Goal: Task Accomplishment & Management: Manage account settings

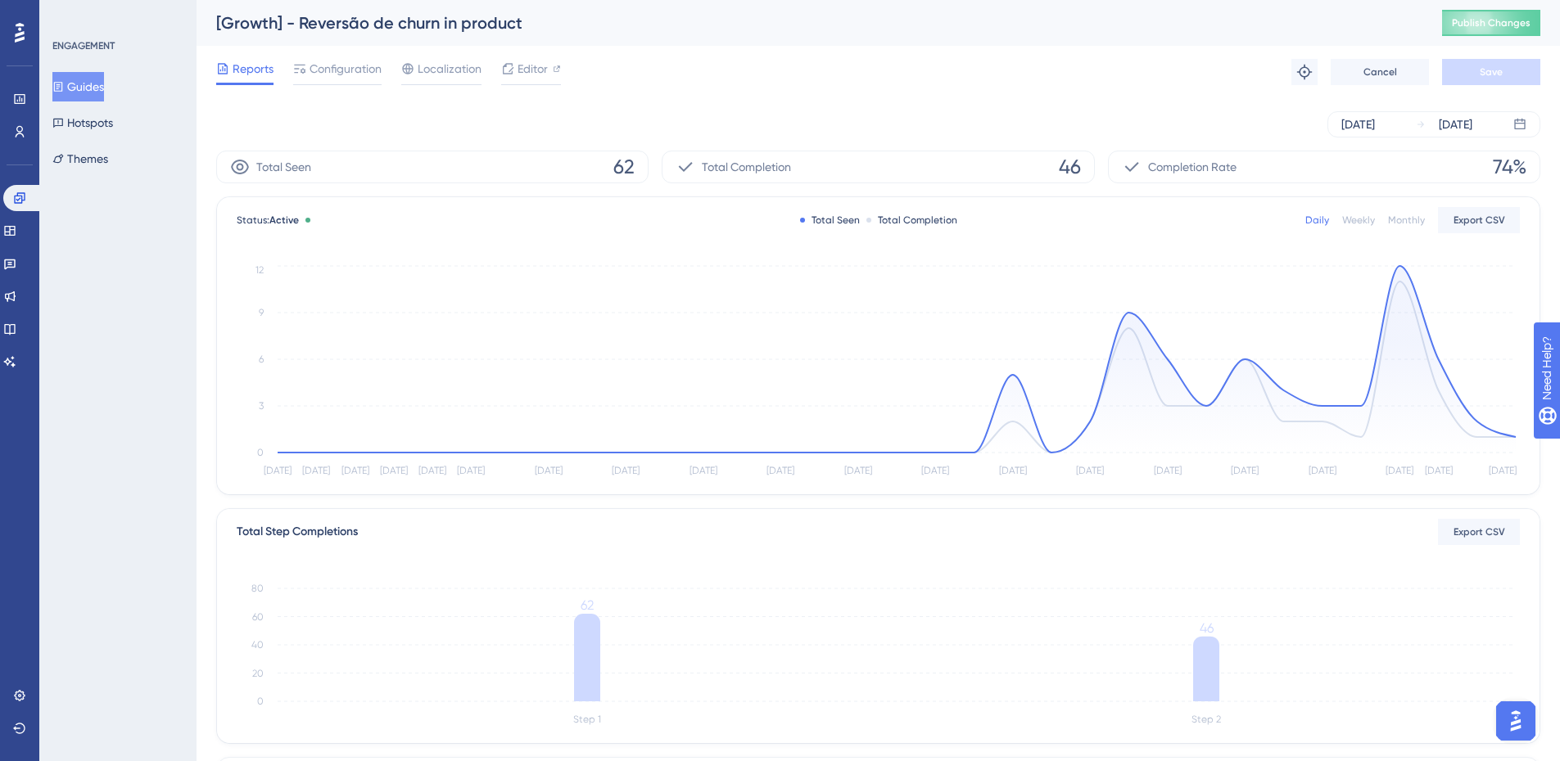
click at [96, 94] on button "Guides" at bounding box center [78, 86] width 52 height 29
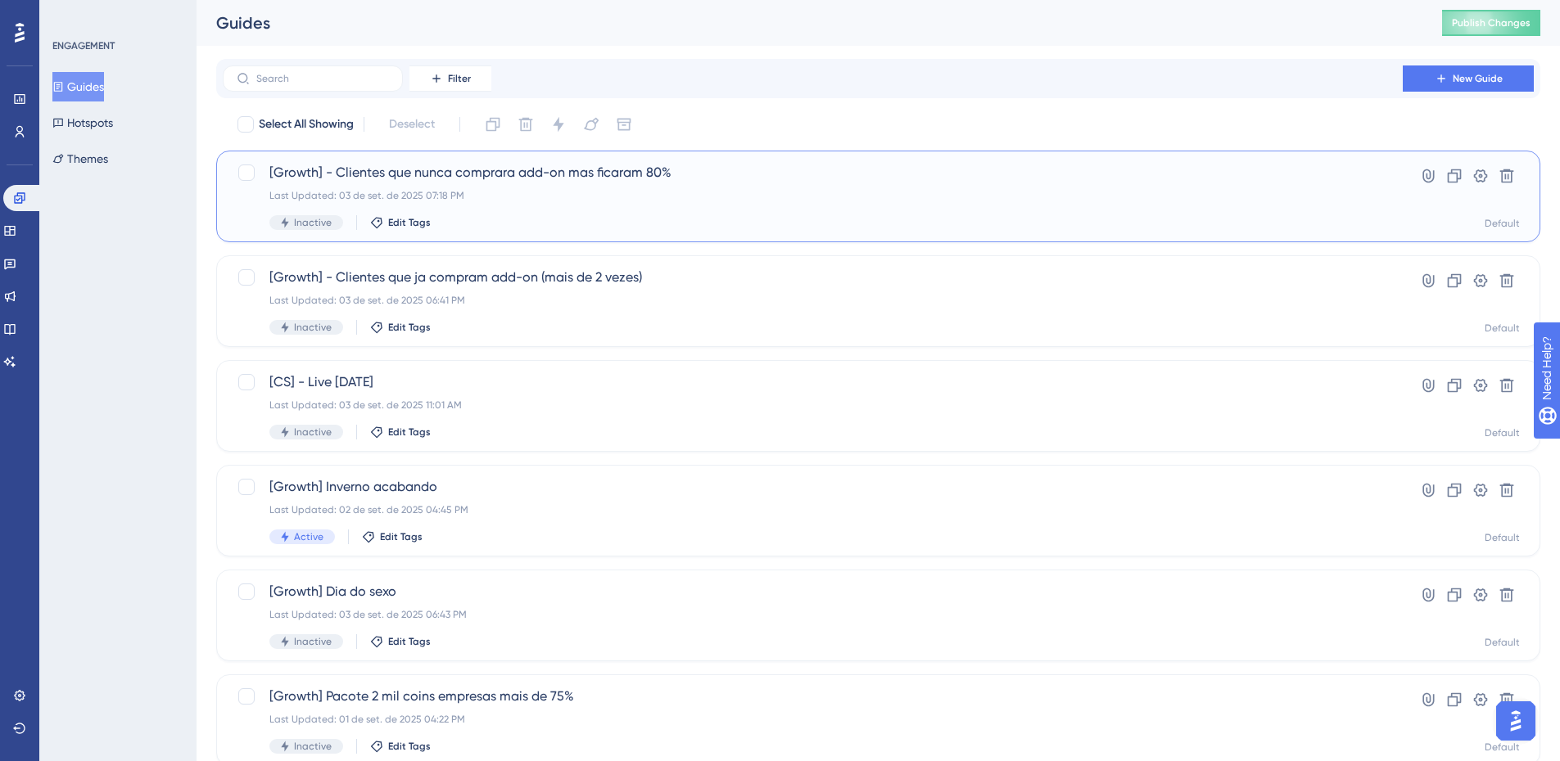
click at [617, 195] on div "Last Updated: 03 de set. de 2025 07:18 PM" at bounding box center [812, 195] width 1086 height 13
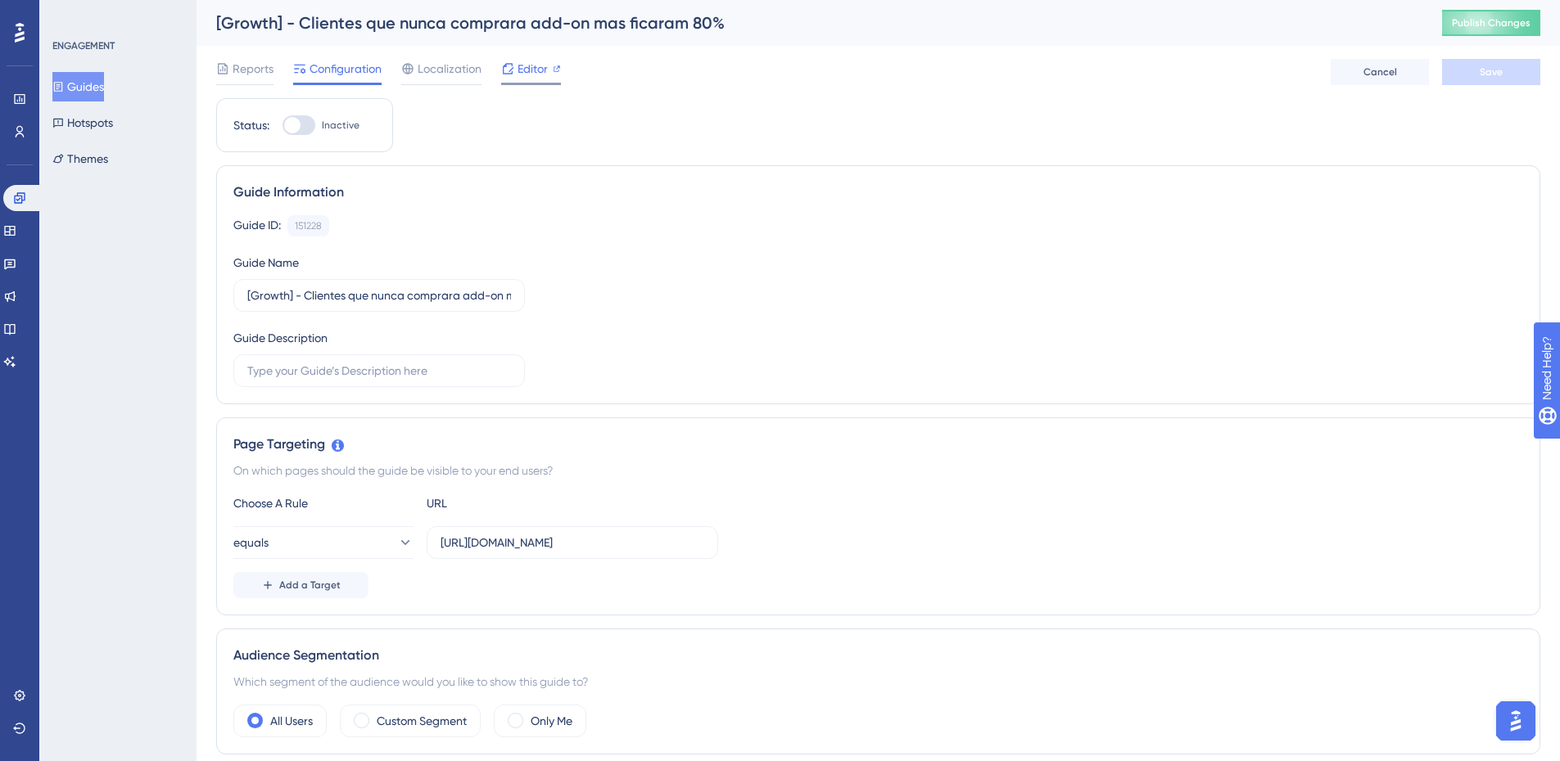
click at [544, 63] on span "Editor" at bounding box center [532, 69] width 30 height 20
click at [88, 93] on button "Guides" at bounding box center [78, 86] width 52 height 29
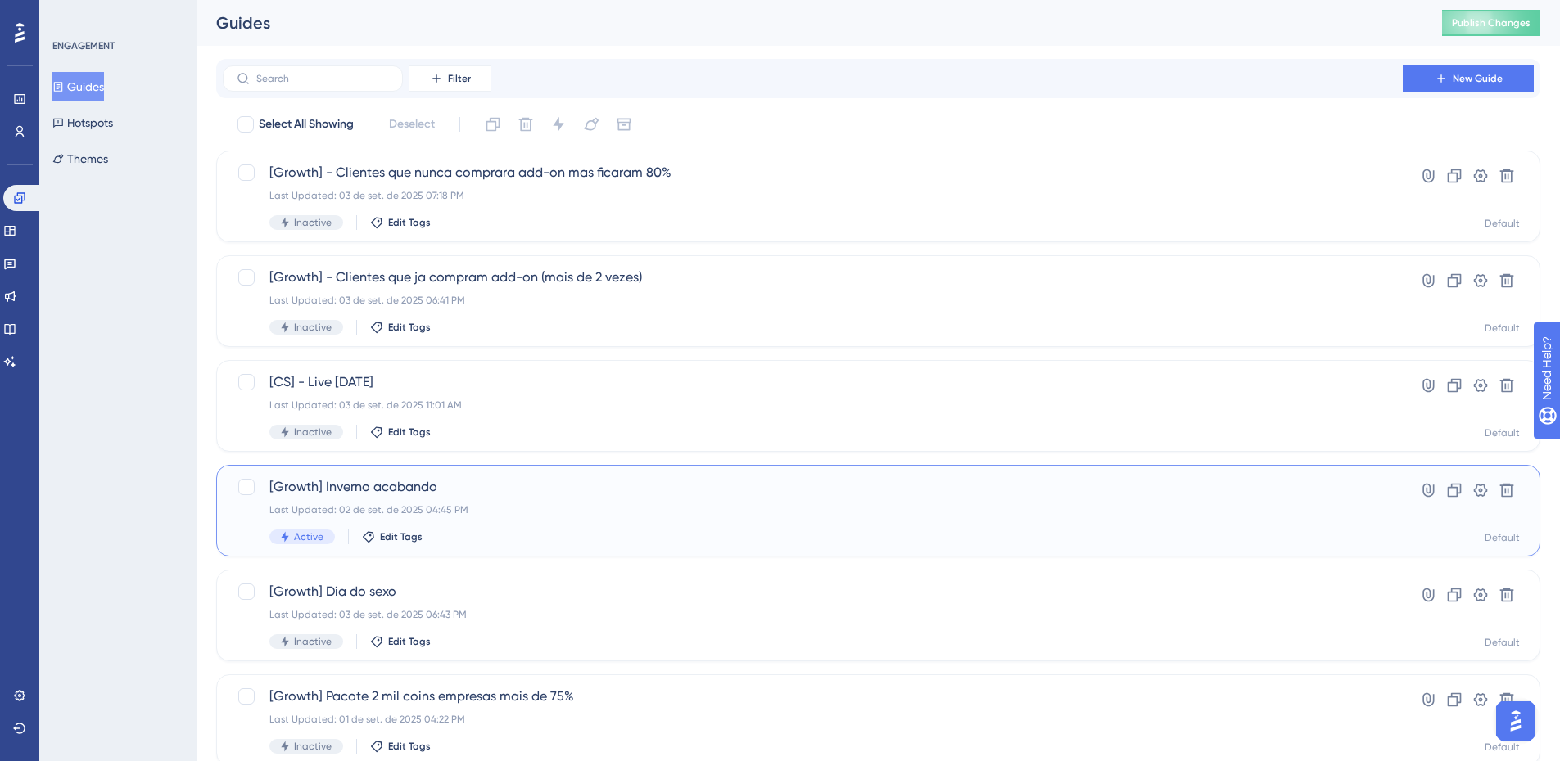
click at [658, 481] on span "[Growth] Inverno acabando" at bounding box center [812, 487] width 1086 height 20
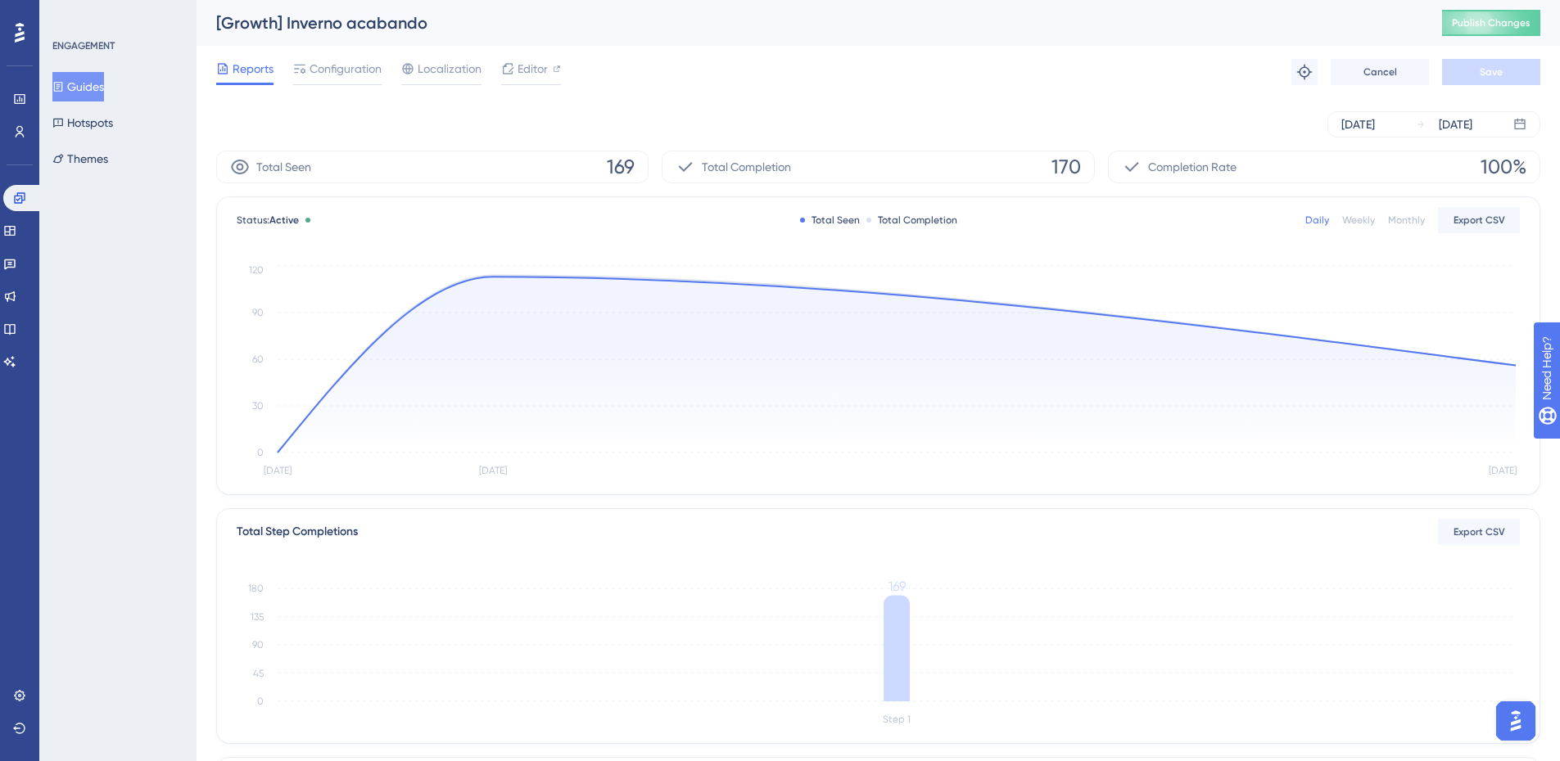
click at [61, 84] on button "Guides" at bounding box center [78, 86] width 52 height 29
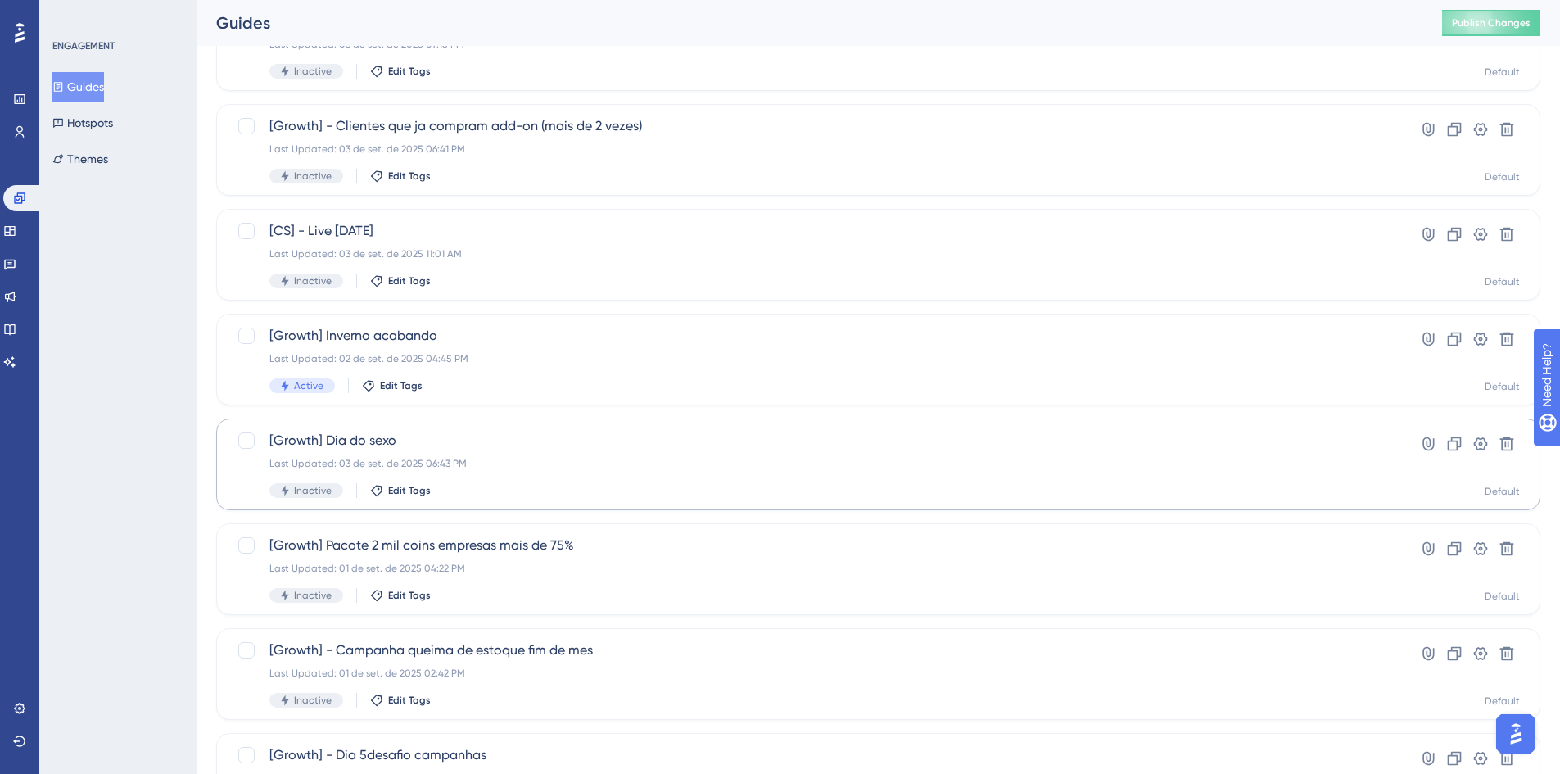
scroll to position [164, 0]
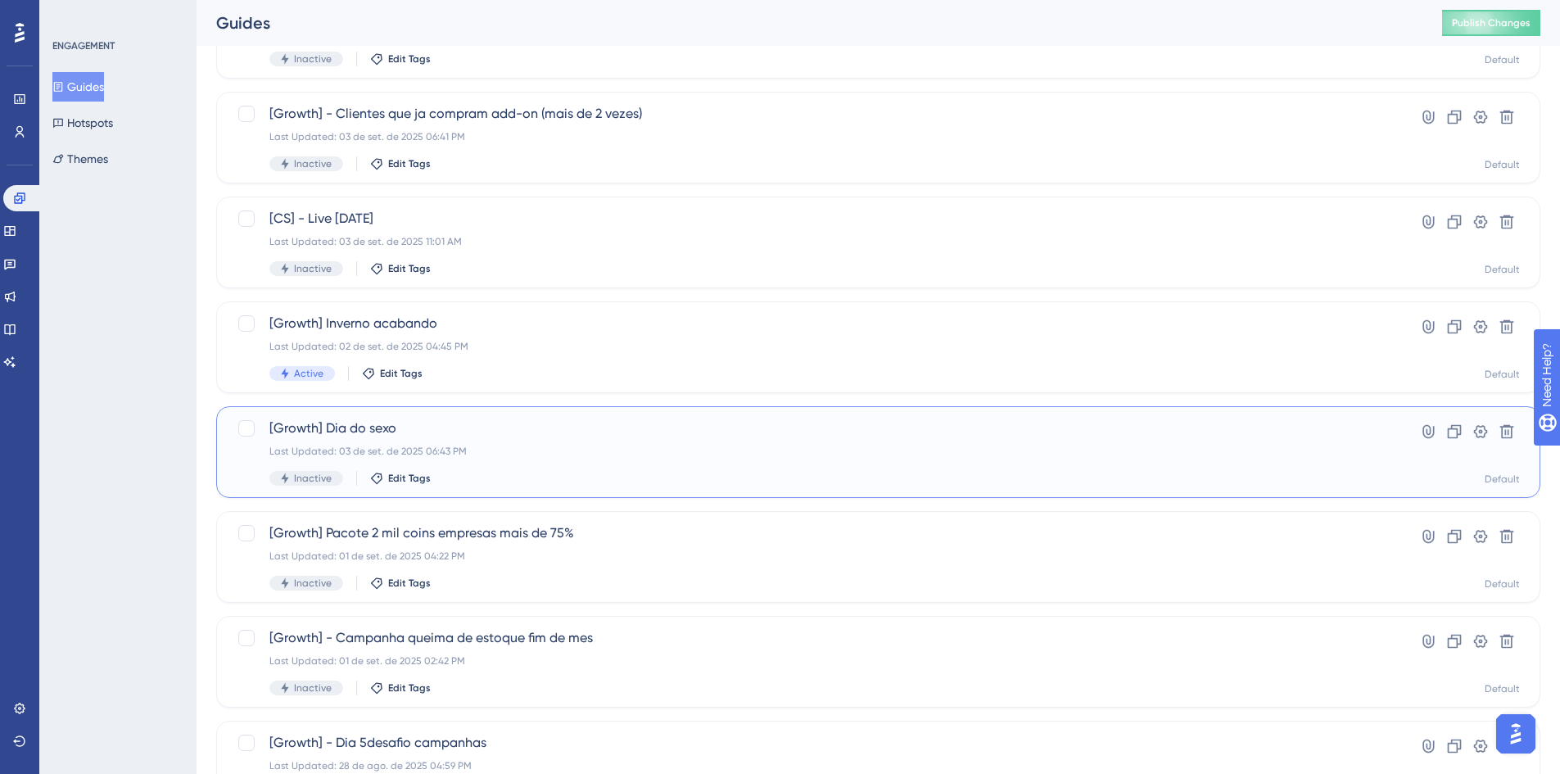
click at [412, 485] on div "[Growth] Dia do sexo Last Updated: 03 de set. de 2025 06:43 PM Inactive Edit Ta…" at bounding box center [878, 452] width 1324 height 92
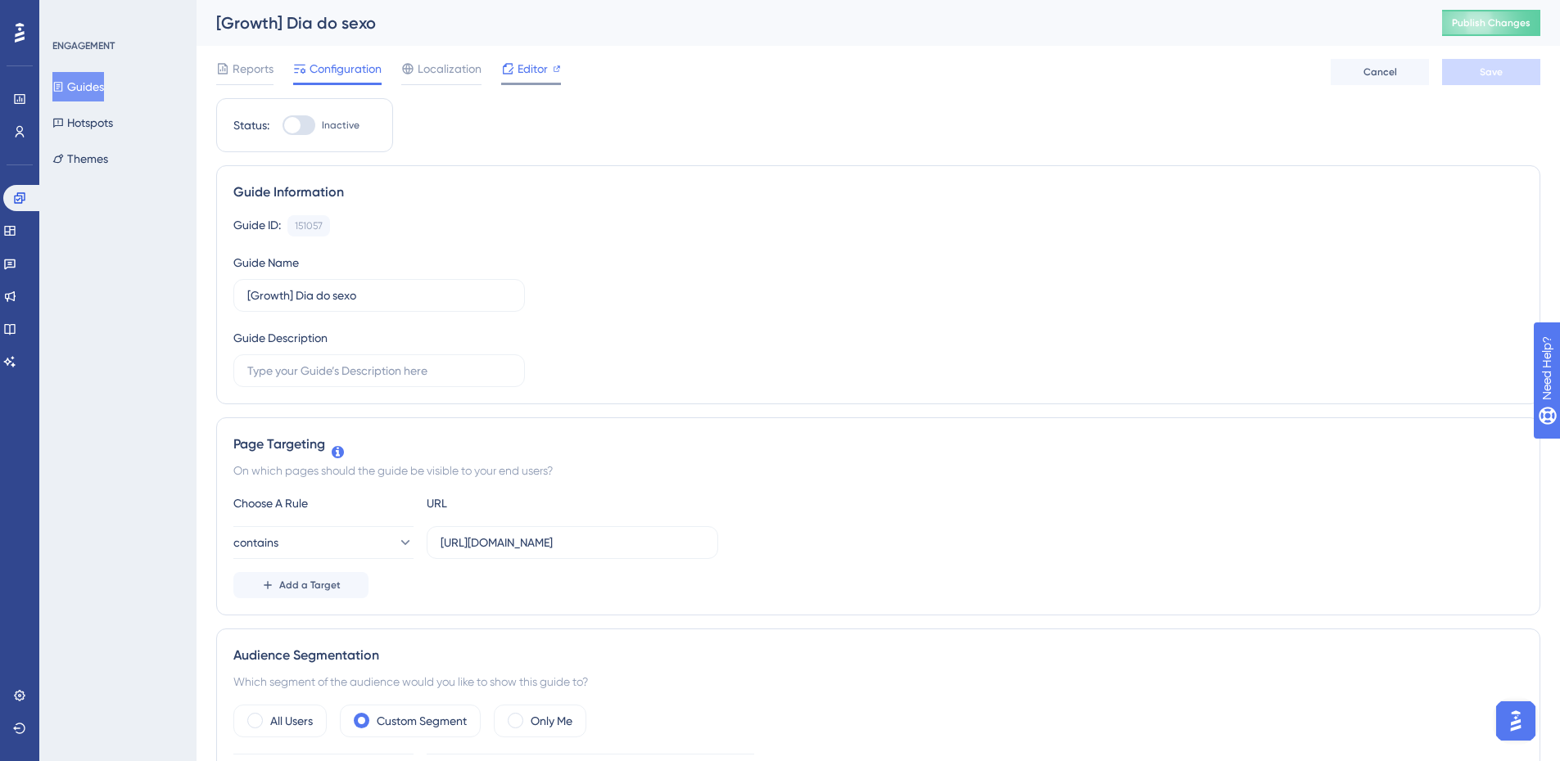
click at [541, 73] on span "Editor" at bounding box center [532, 69] width 30 height 20
click at [277, 130] on div "Status: Inactive" at bounding box center [304, 125] width 142 height 20
click at [286, 132] on div at bounding box center [298, 125] width 33 height 20
click at [282, 126] on input "Inactive" at bounding box center [282, 125] width 1 height 1
checkbox input "true"
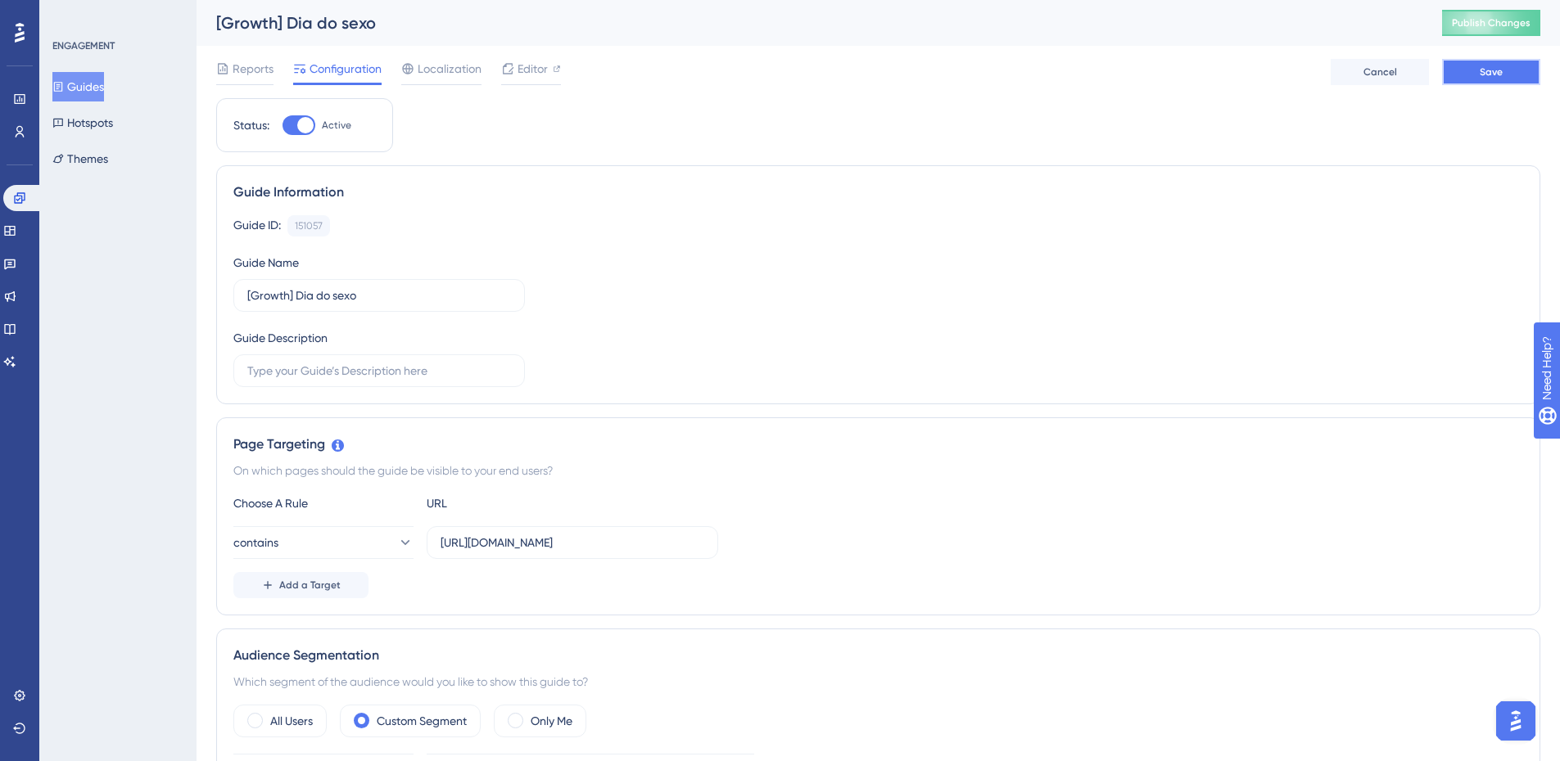
click at [1485, 69] on span "Save" at bounding box center [1490, 71] width 23 height 13
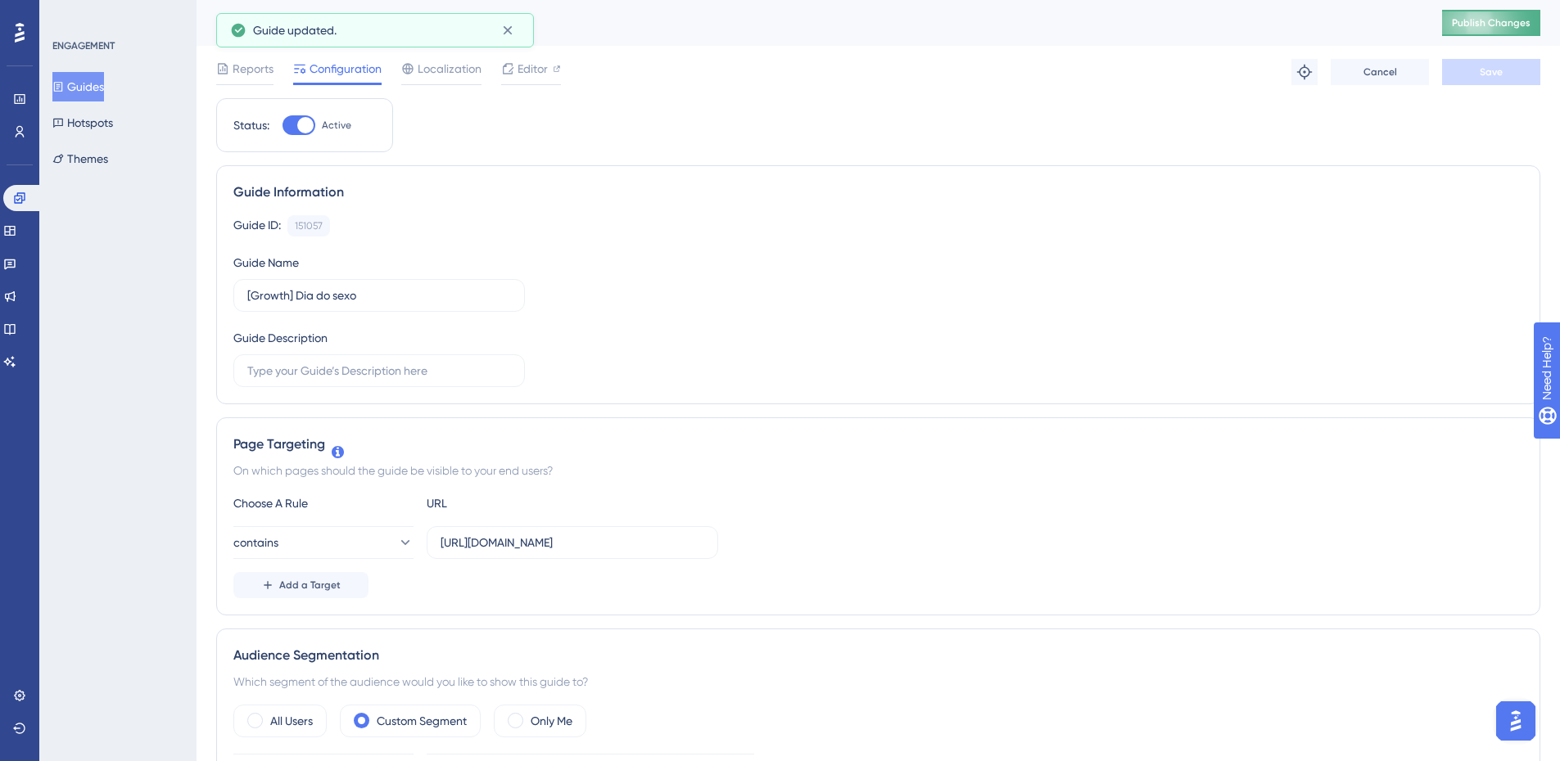
click at [1474, 16] on button "Publish Changes" at bounding box center [1491, 23] width 98 height 26
click at [96, 79] on button "Guides" at bounding box center [78, 86] width 52 height 29
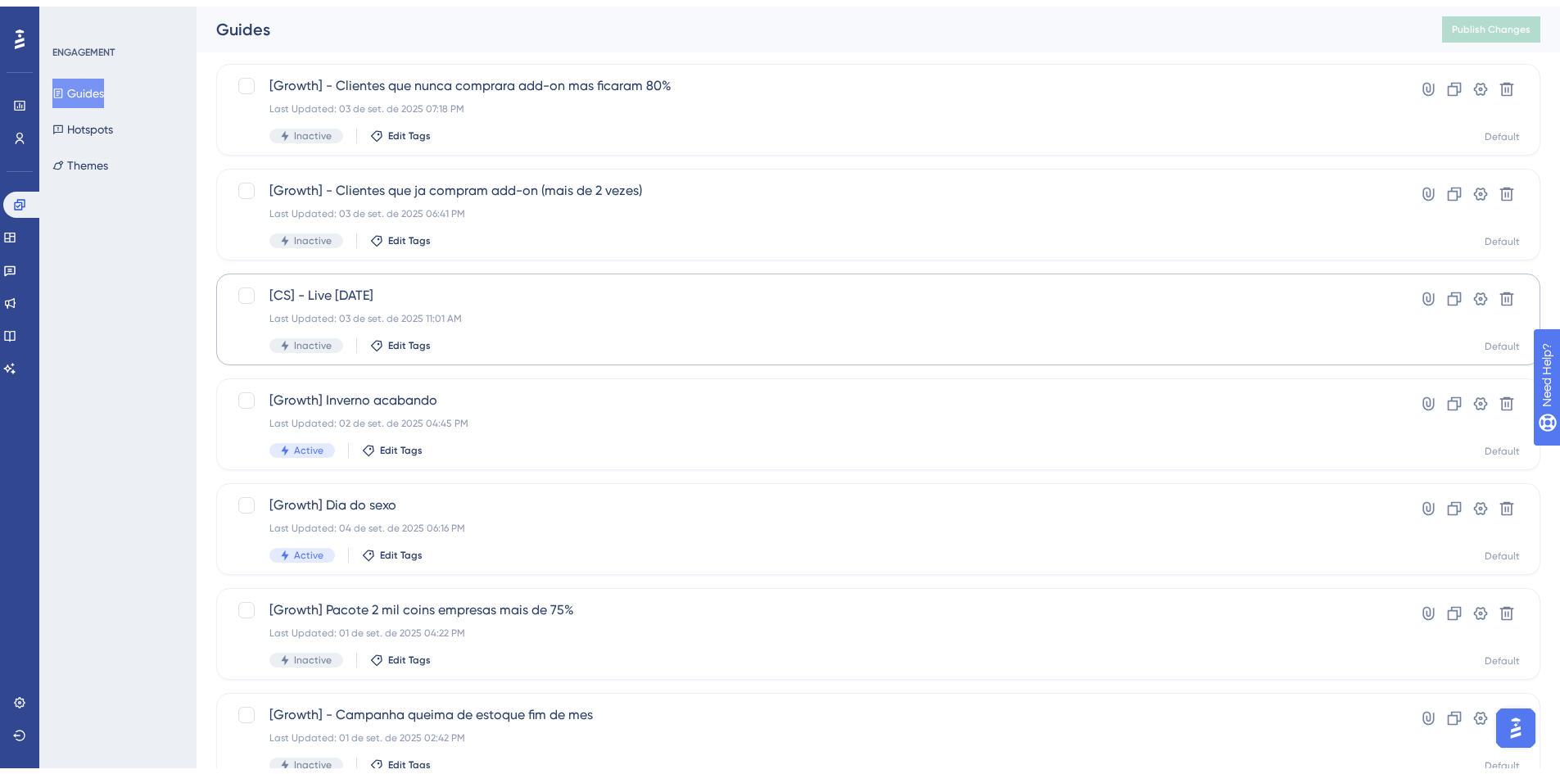
scroll to position [164, 0]
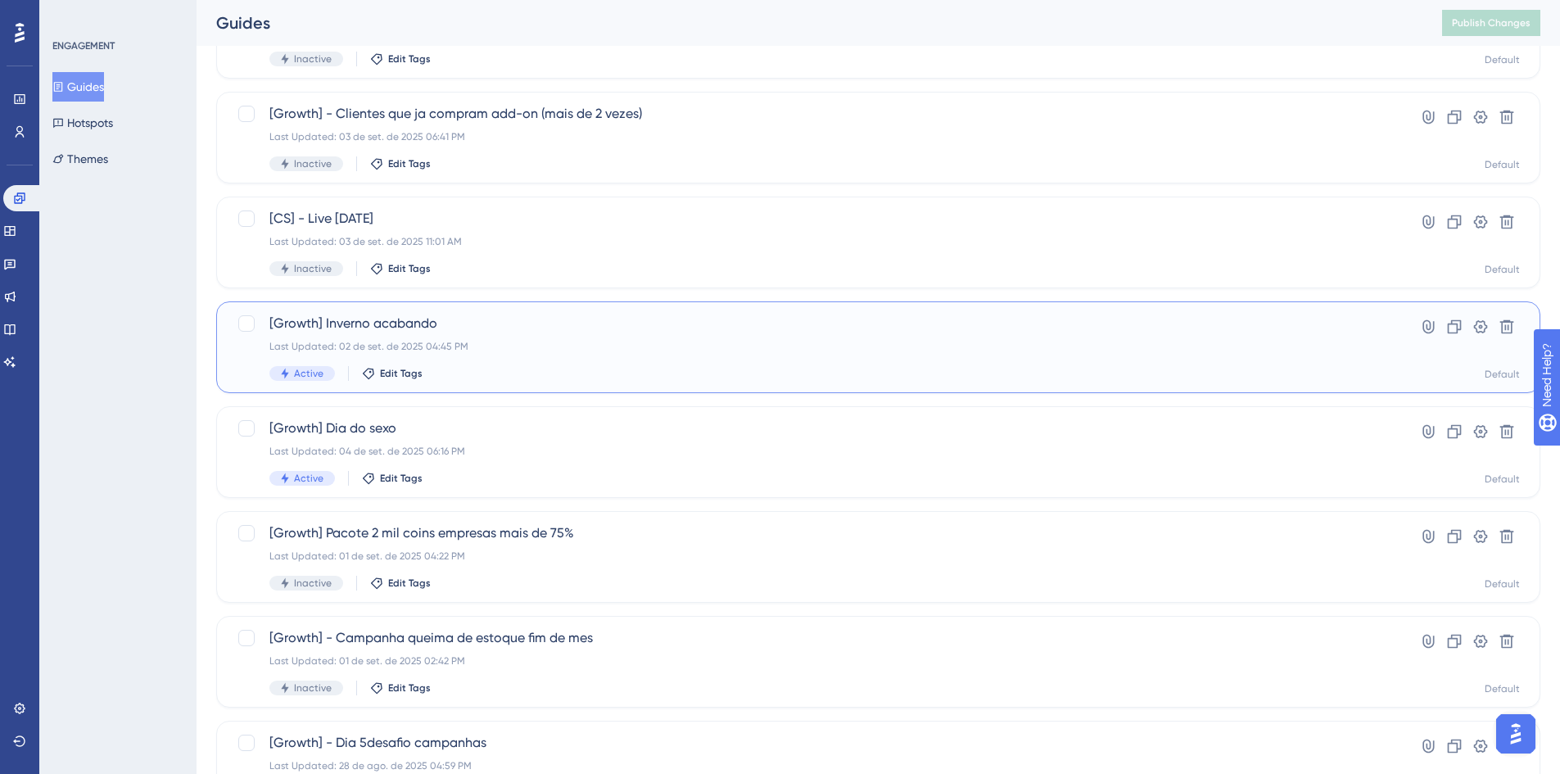
click at [589, 324] on span "[Growth] Inverno acabando" at bounding box center [812, 324] width 1086 height 20
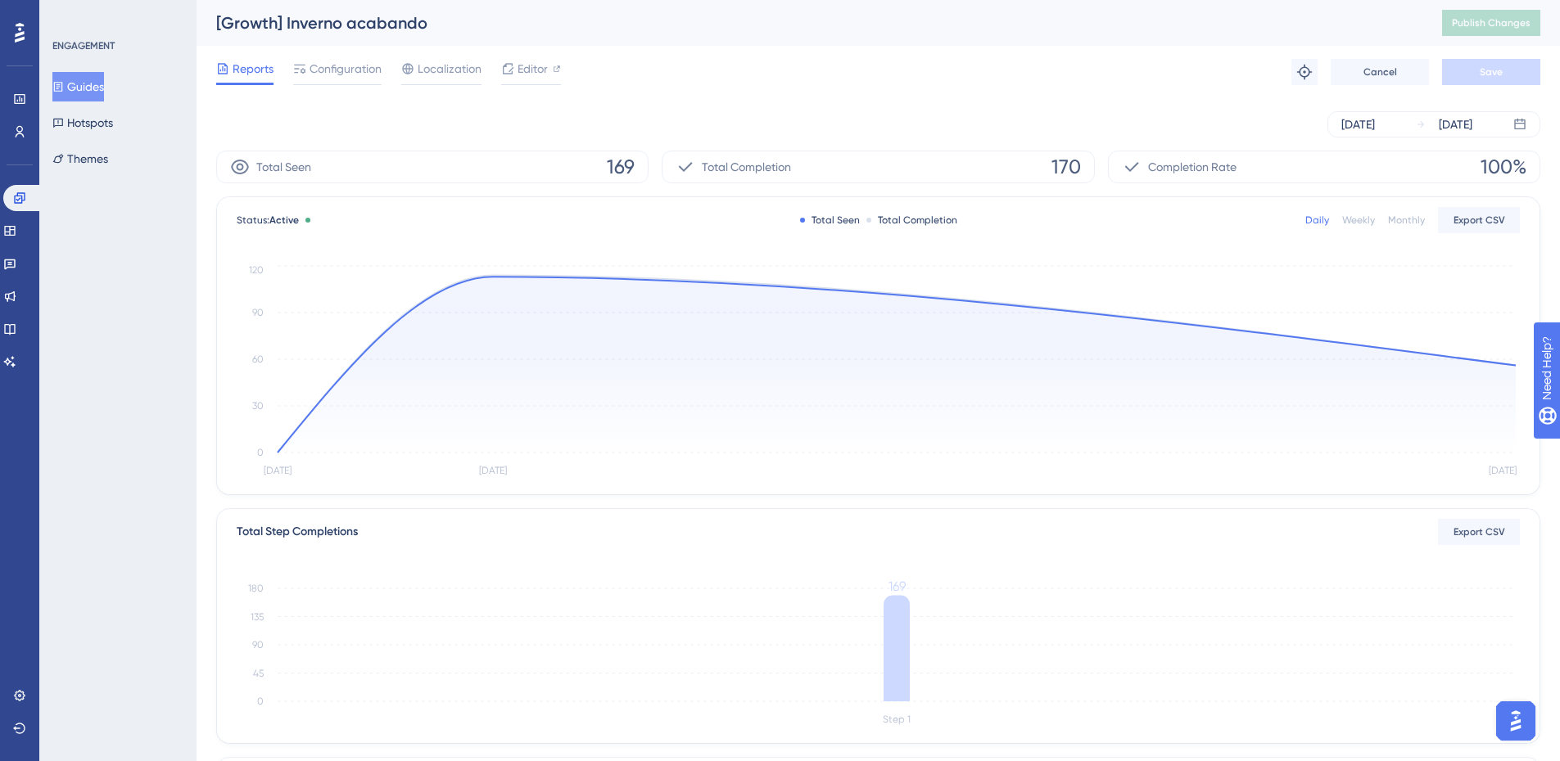
click at [103, 75] on button "Guides" at bounding box center [78, 86] width 52 height 29
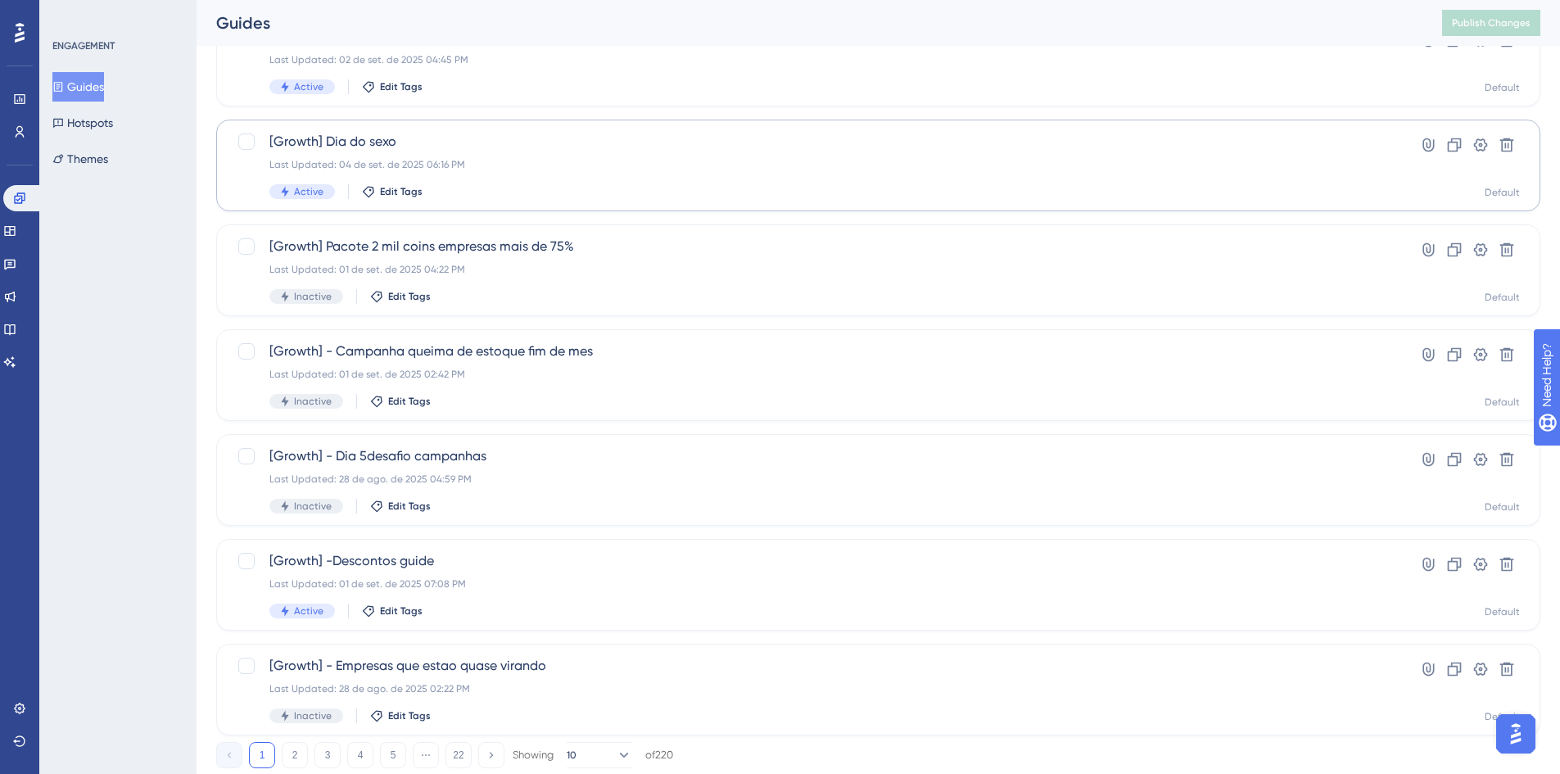
scroll to position [497, 0]
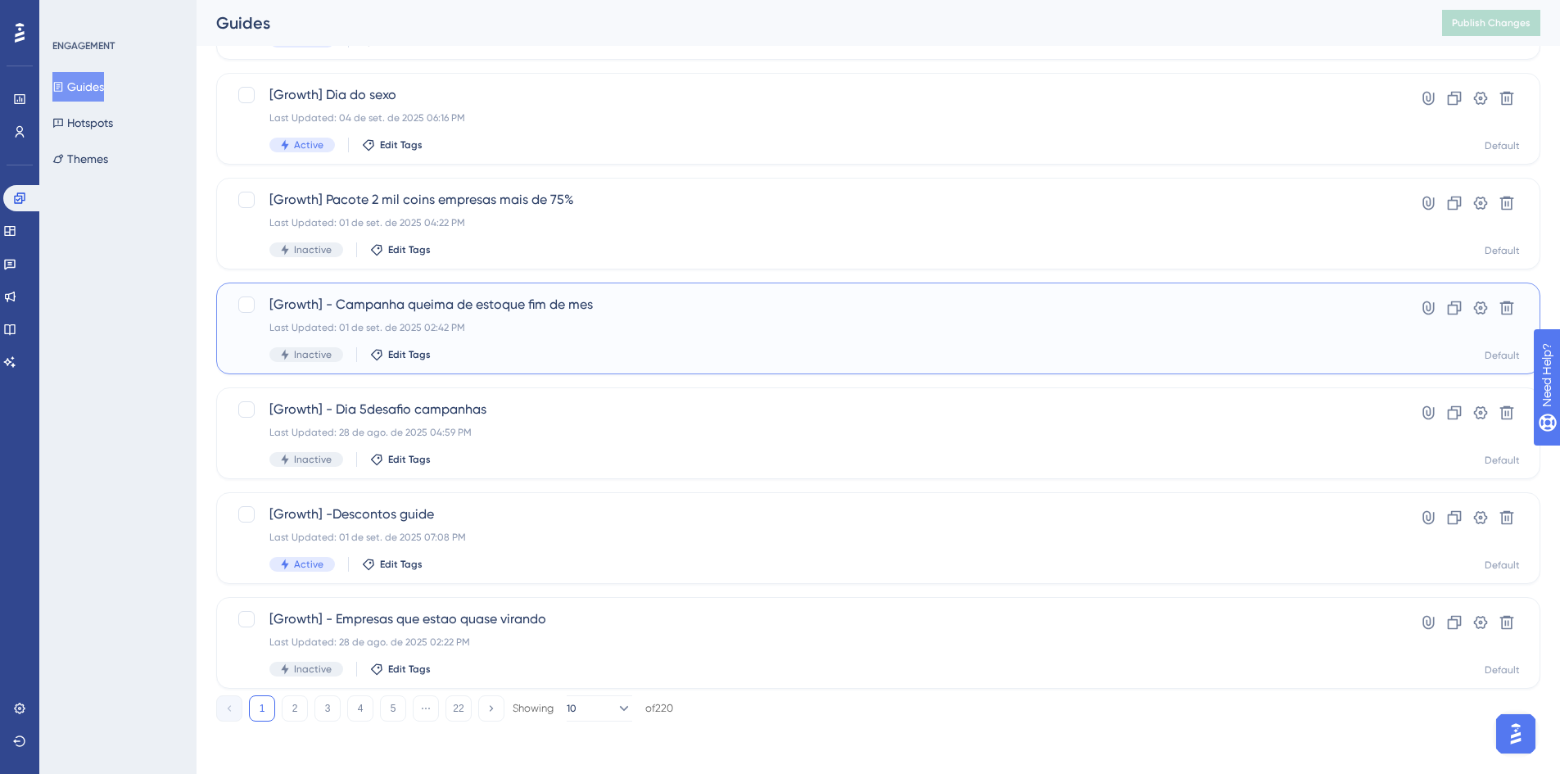
click at [575, 312] on span "[Growth] - Campanha queima de estoque fim de mes" at bounding box center [812, 305] width 1086 height 20
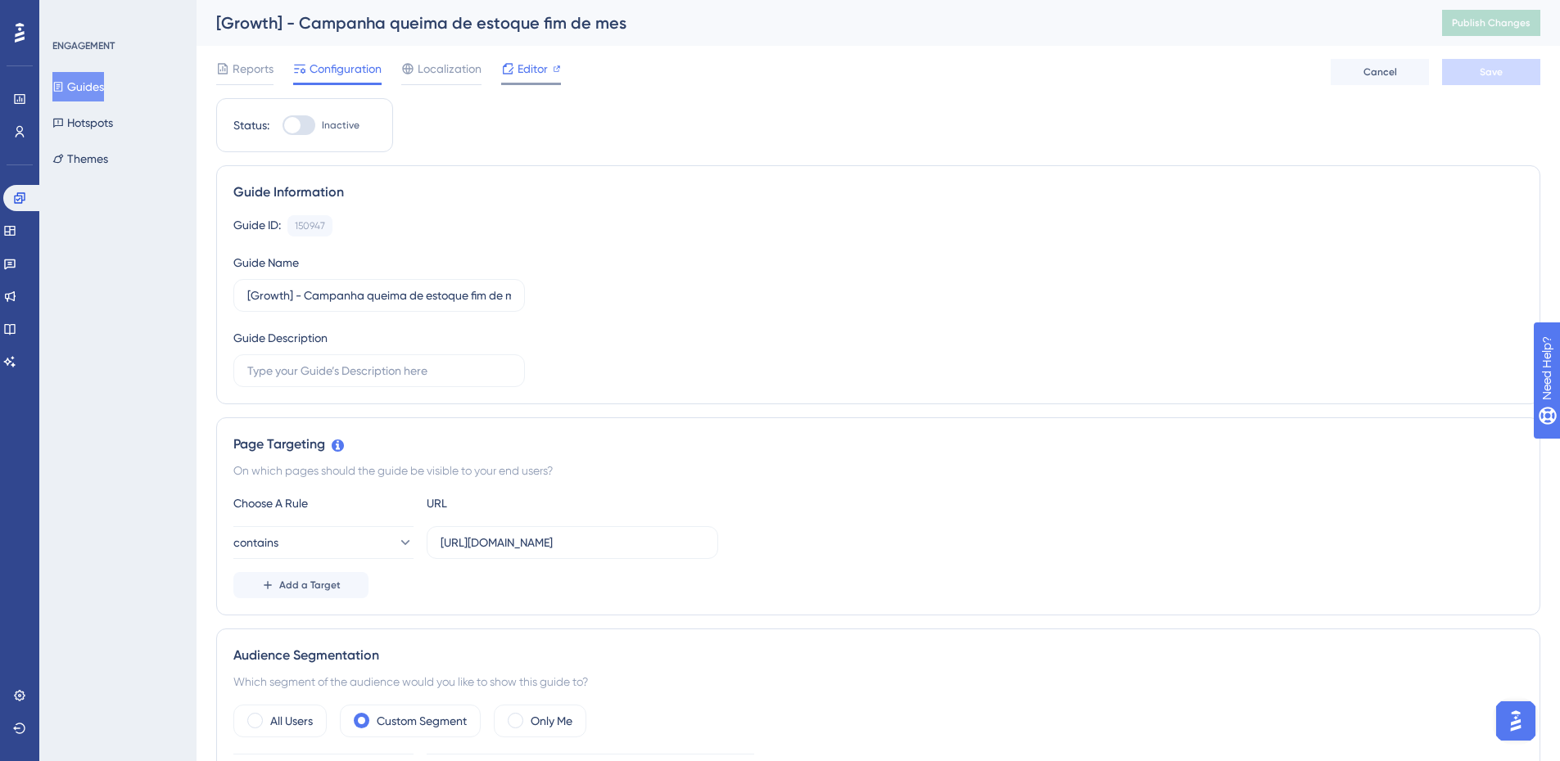
click at [528, 70] on span "Editor" at bounding box center [532, 69] width 30 height 20
click at [275, 59] on div "Reports Configuration Localization Editor" at bounding box center [388, 72] width 345 height 26
click at [263, 61] on span "Reports" at bounding box center [253, 69] width 41 height 20
click at [260, 63] on span "Reports" at bounding box center [253, 69] width 41 height 20
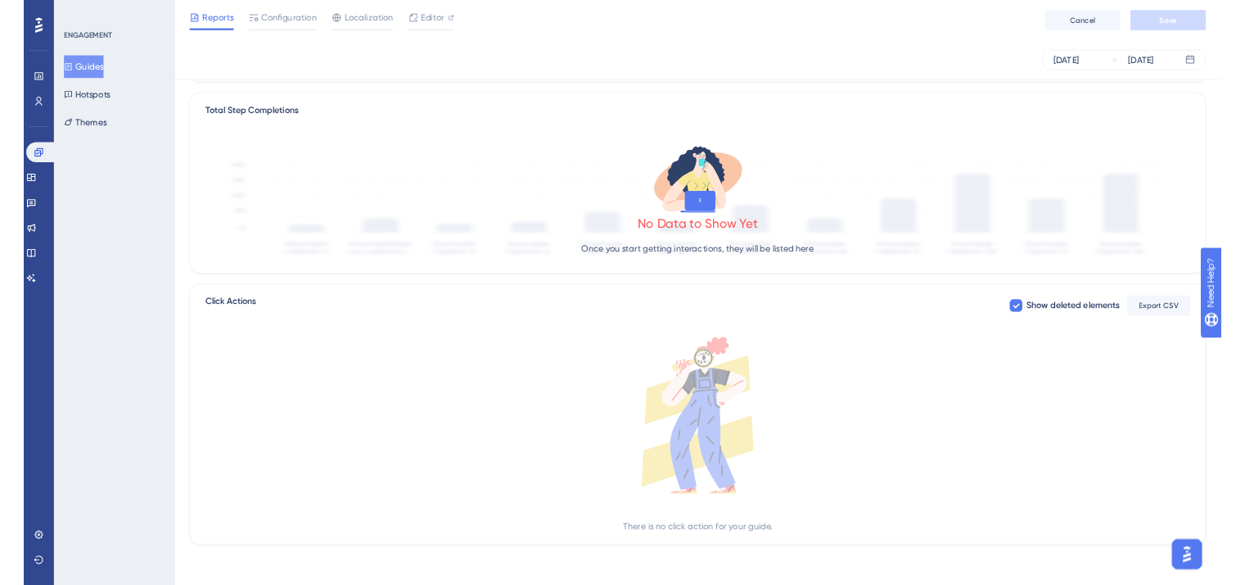
scroll to position [381, 0]
